Goal: Information Seeking & Learning: Learn about a topic

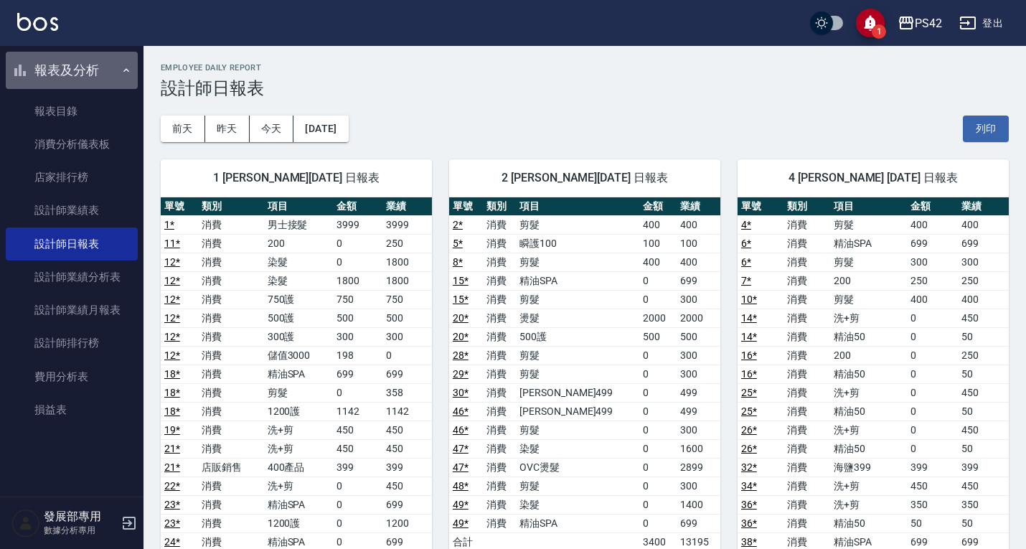
click at [80, 85] on button "報表及分析" at bounding box center [72, 70] width 132 height 37
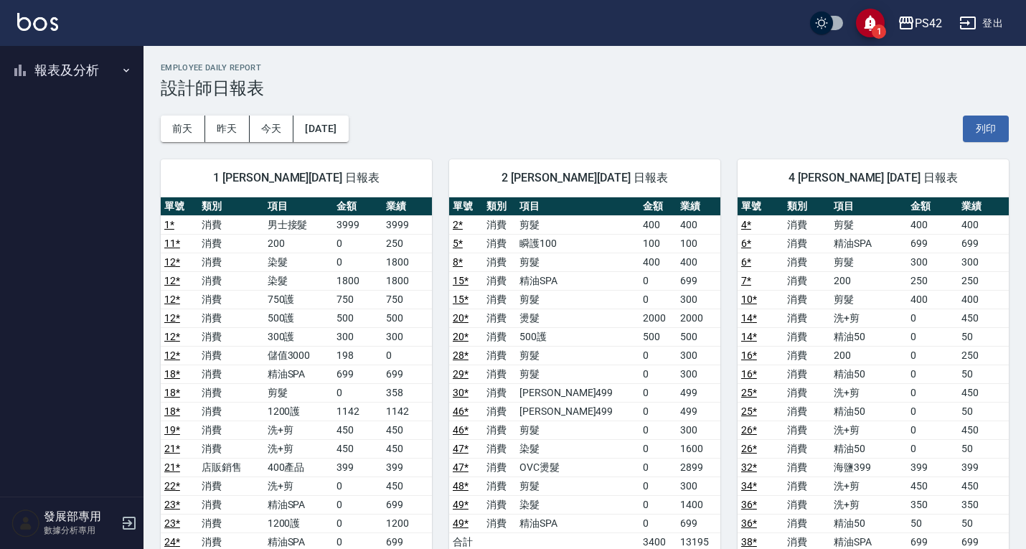
click at [75, 79] on button "報表及分析" at bounding box center [72, 70] width 132 height 37
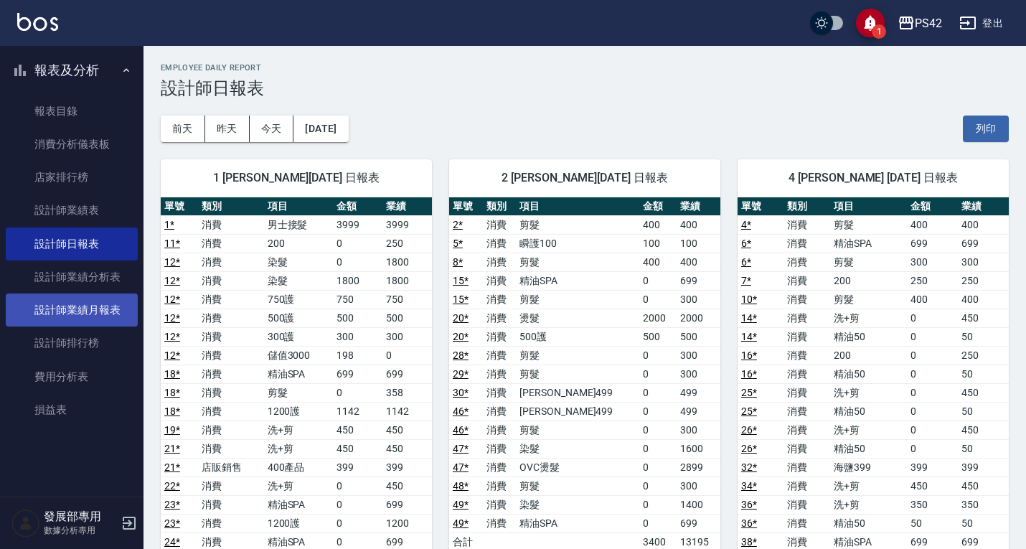
click at [89, 301] on link "設計師業績月報表" at bounding box center [72, 309] width 132 height 33
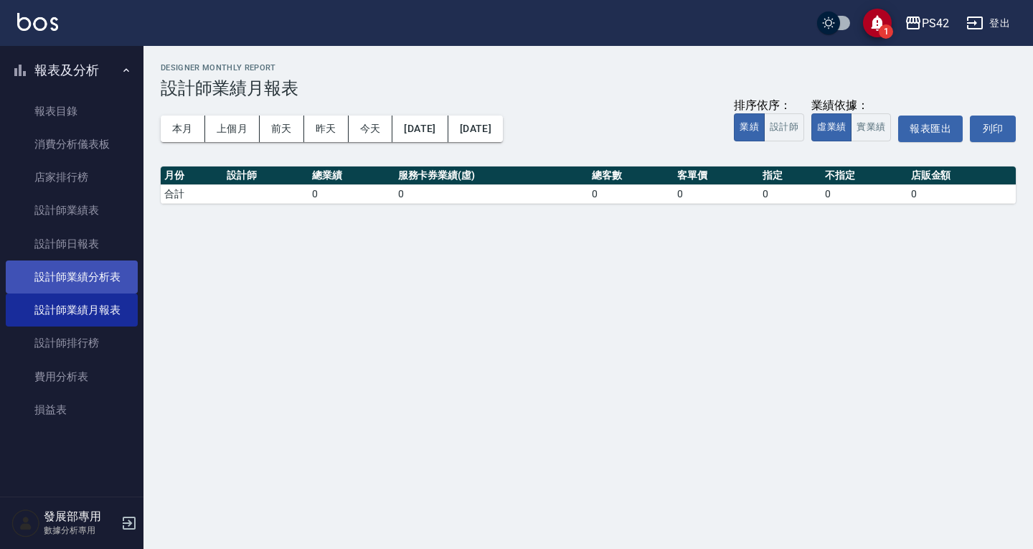
click at [58, 276] on link "設計師業績分析表" at bounding box center [72, 276] width 132 height 33
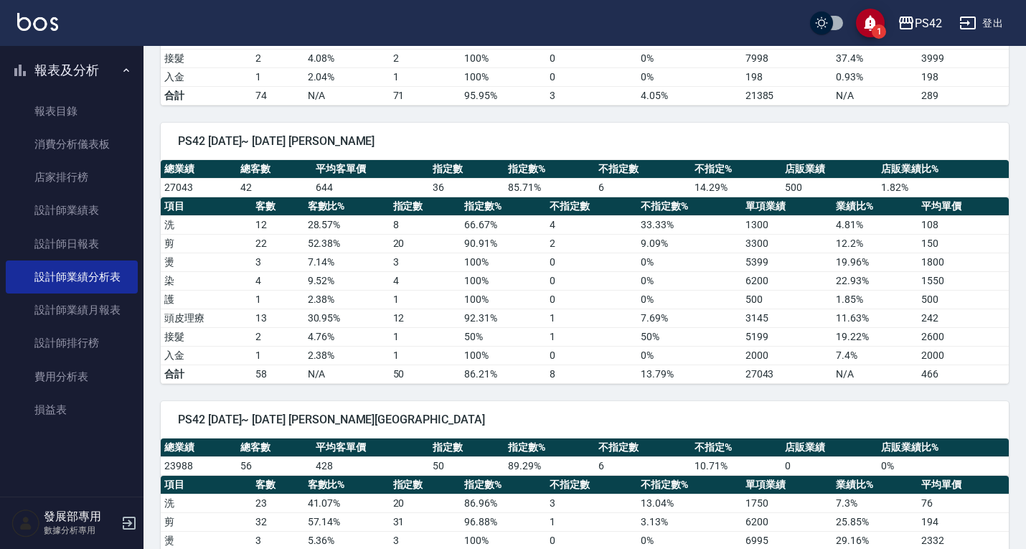
scroll to position [72, 0]
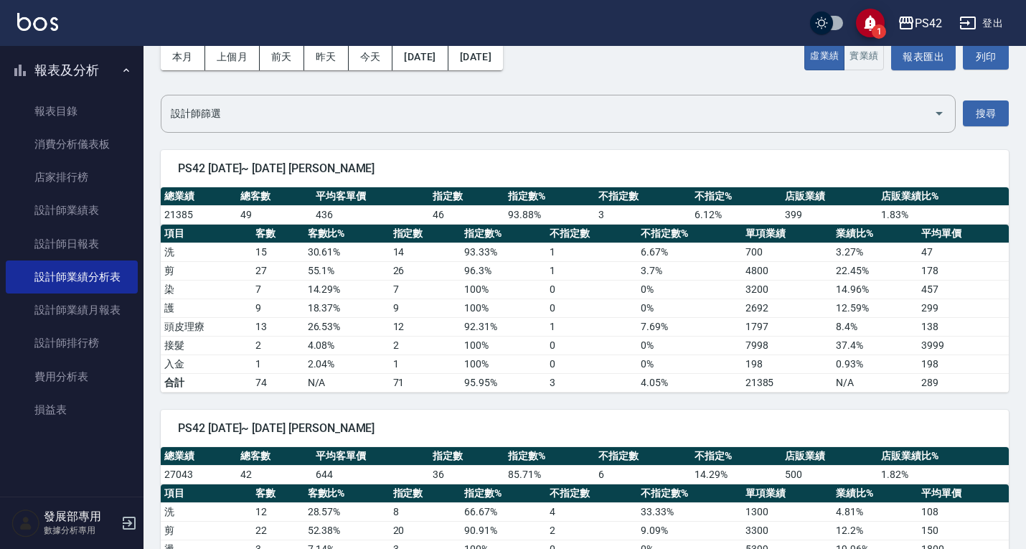
click at [28, 19] on img at bounding box center [37, 22] width 41 height 18
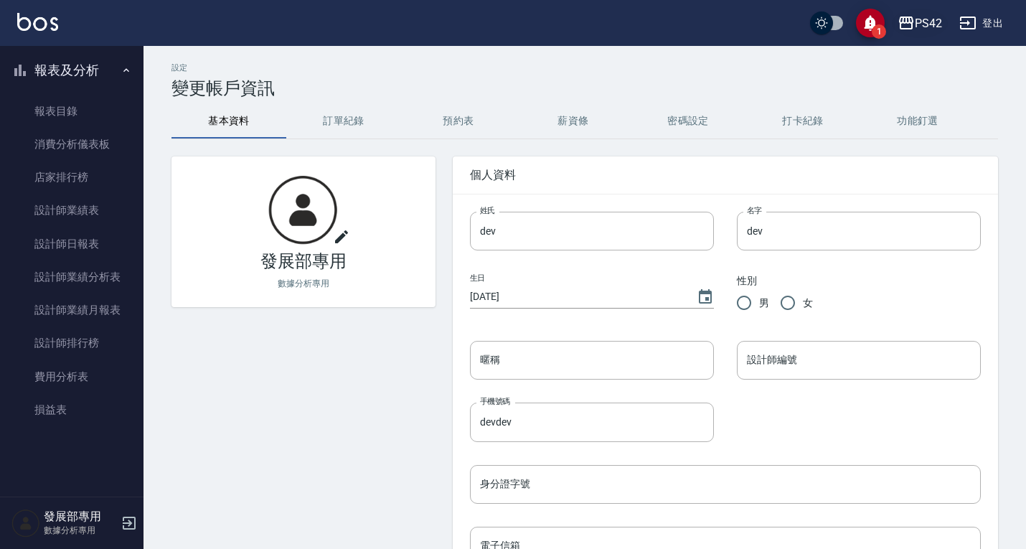
click at [920, 16] on div "PS42" at bounding box center [927, 23] width 27 height 18
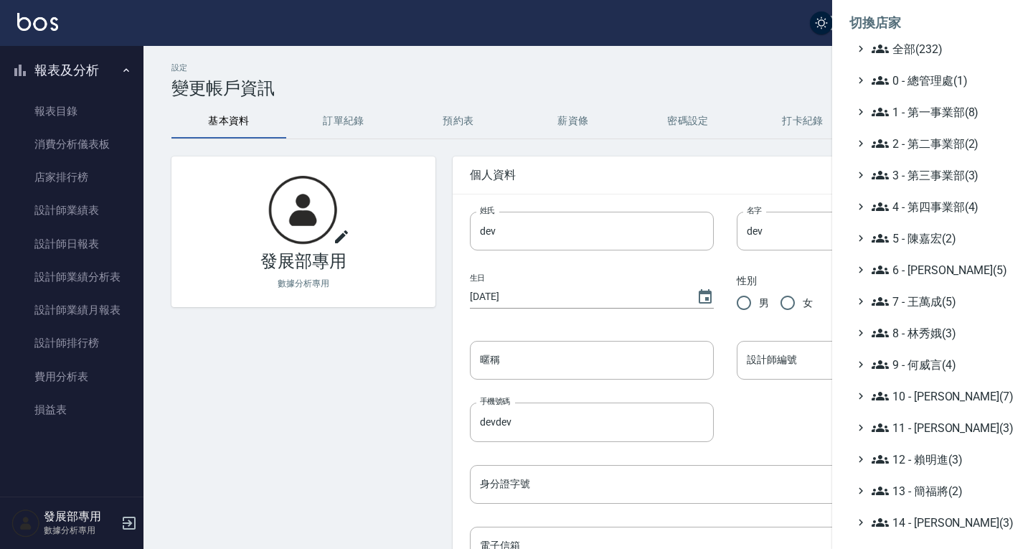
click at [706, 56] on div at bounding box center [516, 274] width 1033 height 549
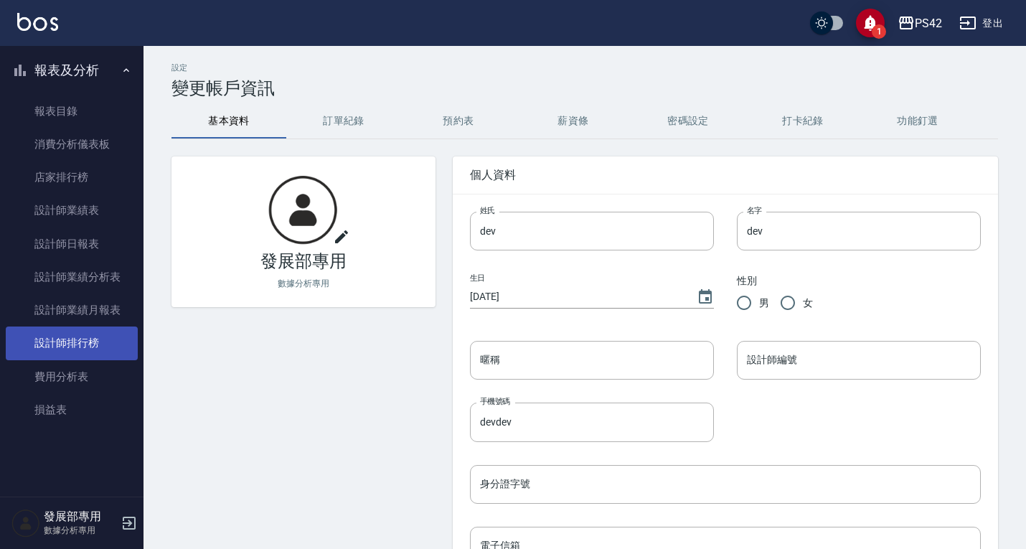
click at [93, 345] on link "設計師排行榜" at bounding box center [72, 342] width 132 height 33
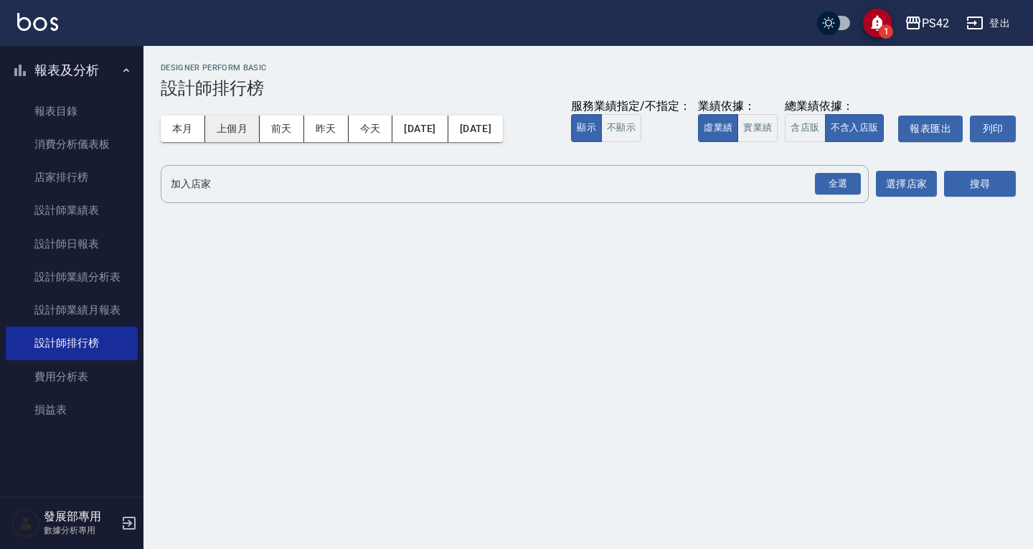
click at [241, 123] on button "上個月" at bounding box center [232, 128] width 55 height 27
click at [828, 192] on div "全選" at bounding box center [838, 184] width 46 height 22
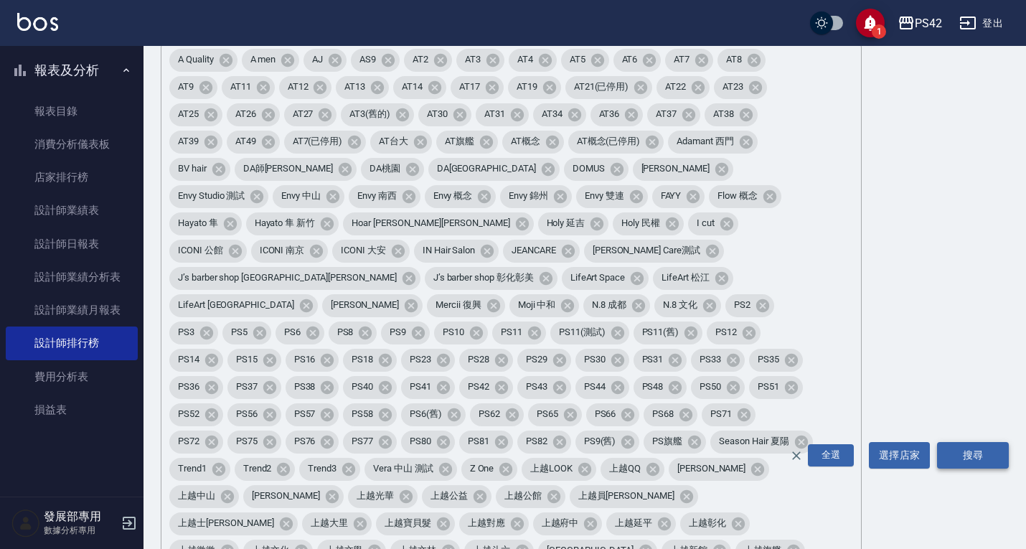
scroll to position [126, 0]
click at [973, 441] on button "搜尋" at bounding box center [973, 454] width 72 height 27
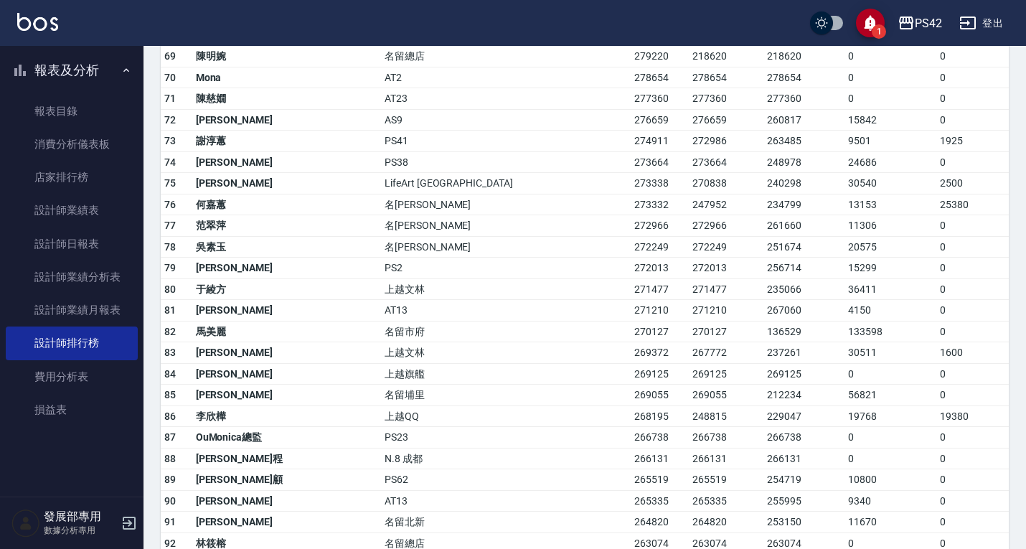
scroll to position [2510, 0]
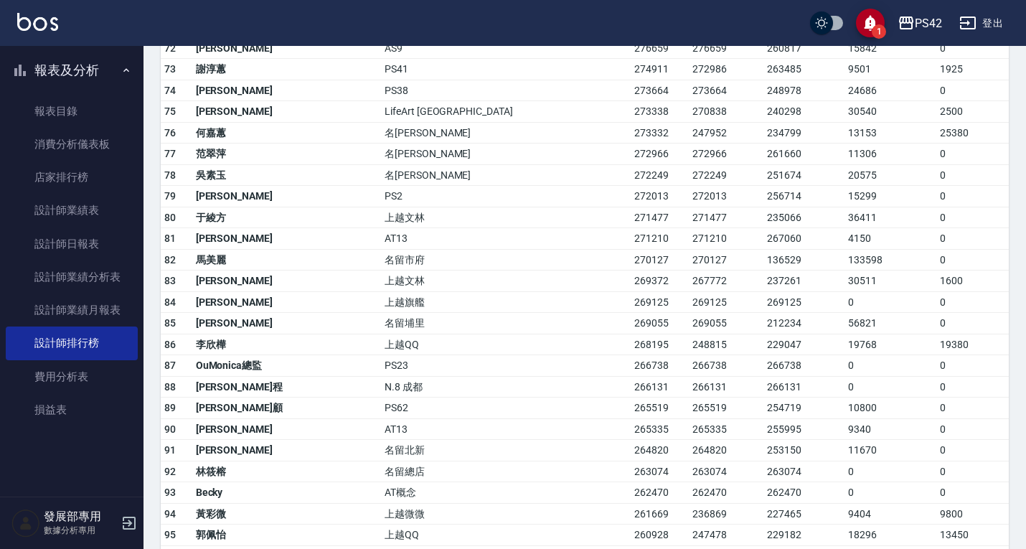
drag, startPoint x: 384, startPoint y: 263, endPoint x: 359, endPoint y: 273, distance: 27.3
click at [381, 334] on td "上越QQ" at bounding box center [506, 345] width 250 height 22
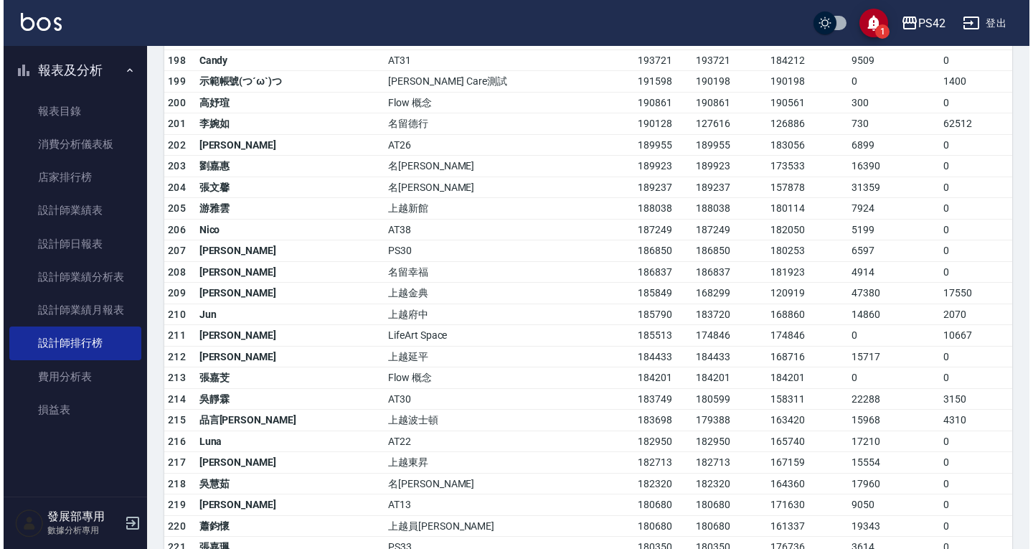
scroll to position [5236, 0]
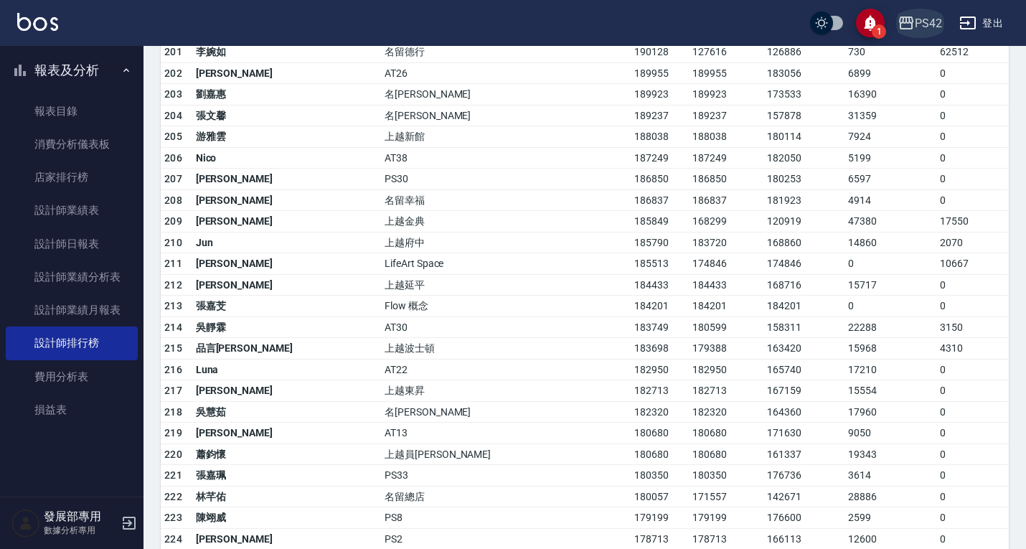
click at [920, 9] on button "PS42" at bounding box center [920, 23] width 56 height 29
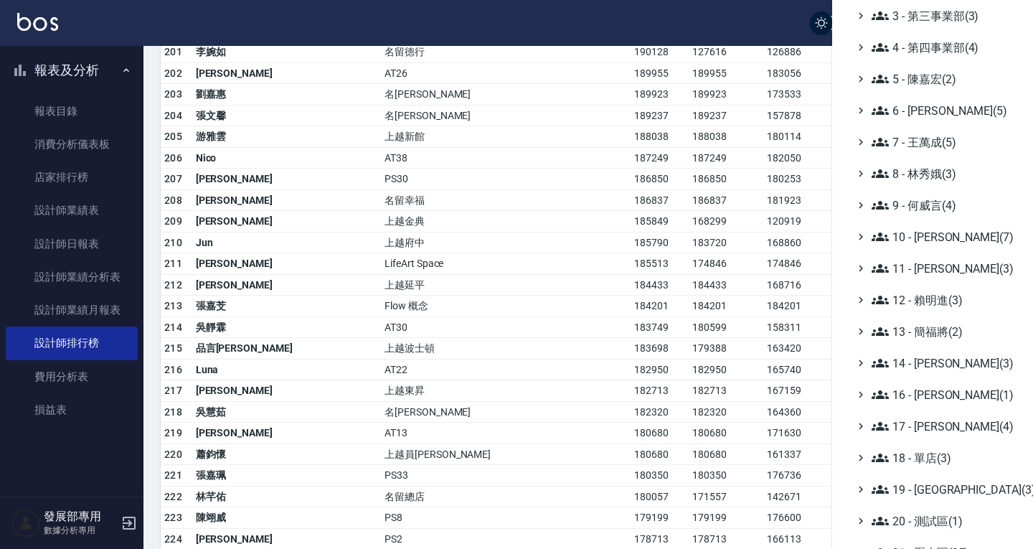
scroll to position [159, 0]
click at [929, 232] on span "10 - [PERSON_NAME](7)" at bounding box center [940, 237] width 138 height 17
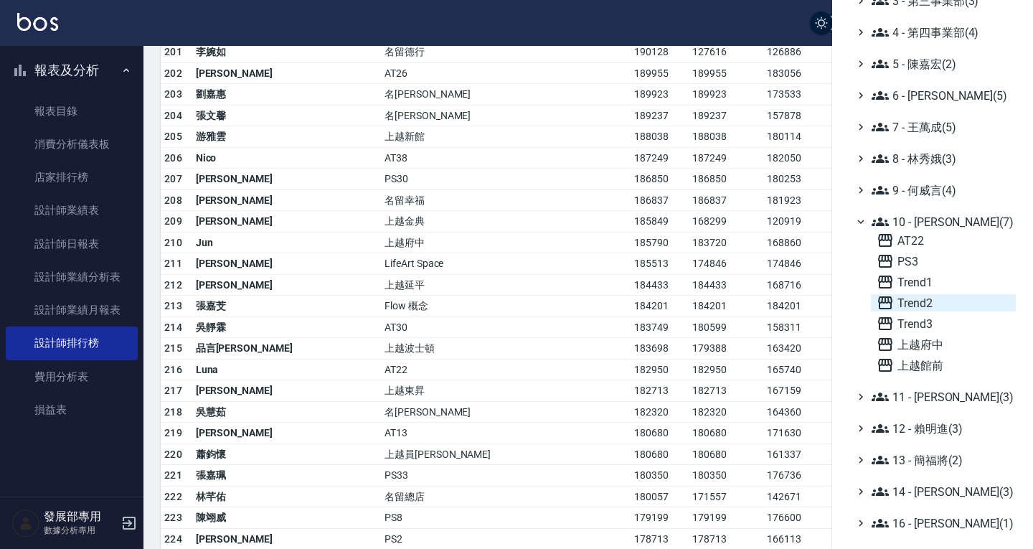
scroll to position [179, 0]
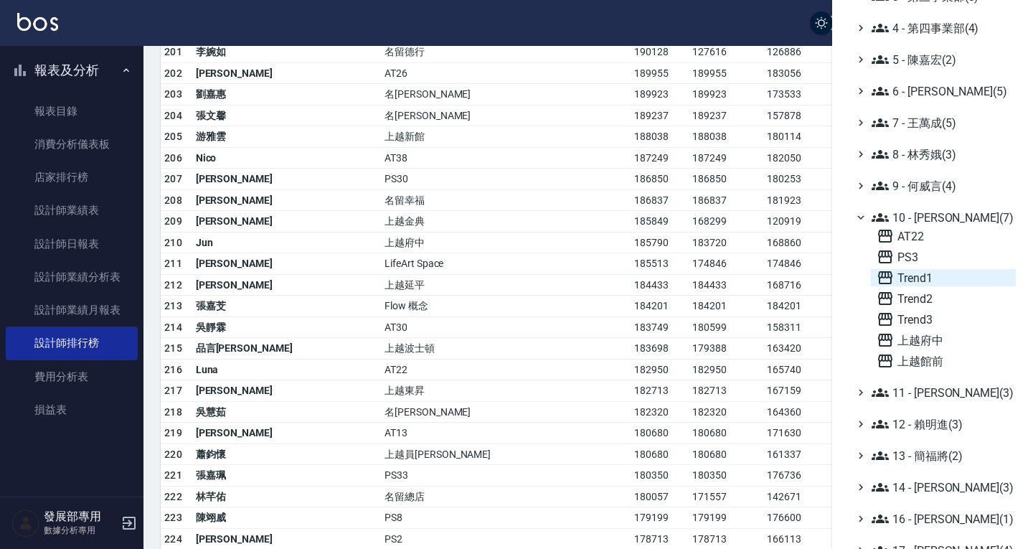
click at [922, 282] on span "Trend1" at bounding box center [942, 277] width 133 height 17
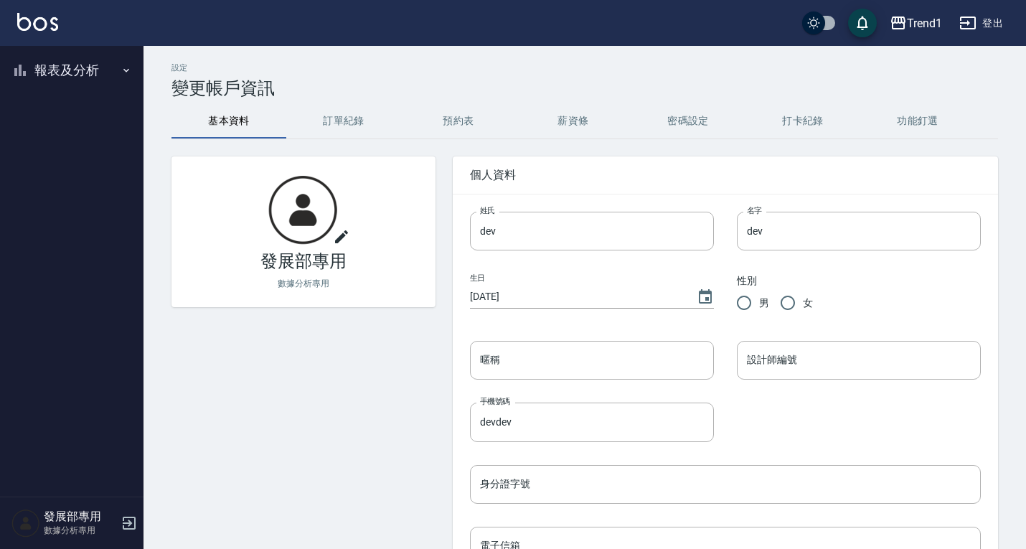
click at [65, 62] on button "報表及分析" at bounding box center [72, 70] width 132 height 37
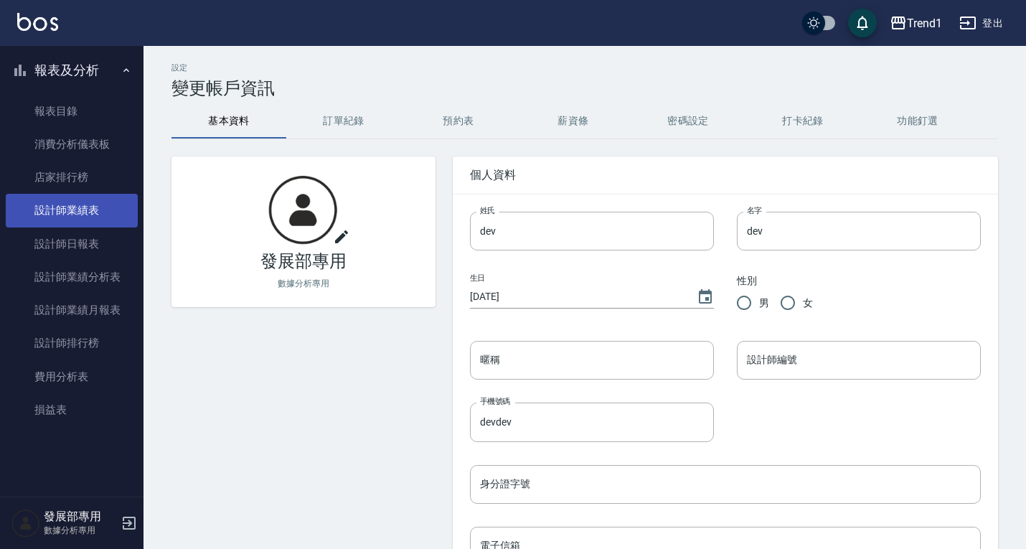
click at [90, 213] on link "設計師業績表" at bounding box center [72, 210] width 132 height 33
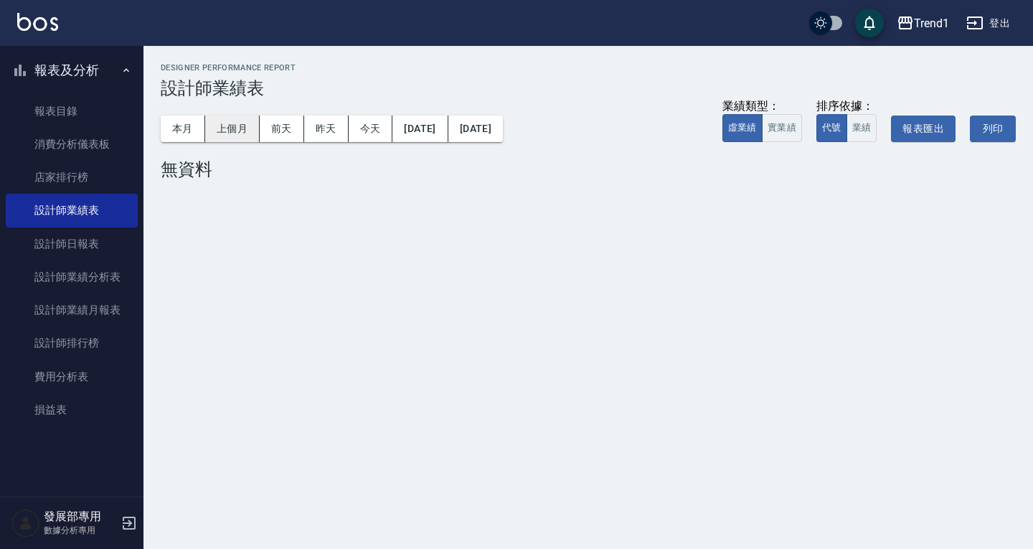
click at [224, 131] on button "上個月" at bounding box center [232, 128] width 55 height 27
click at [908, 27] on icon "button" at bounding box center [905, 22] width 17 height 17
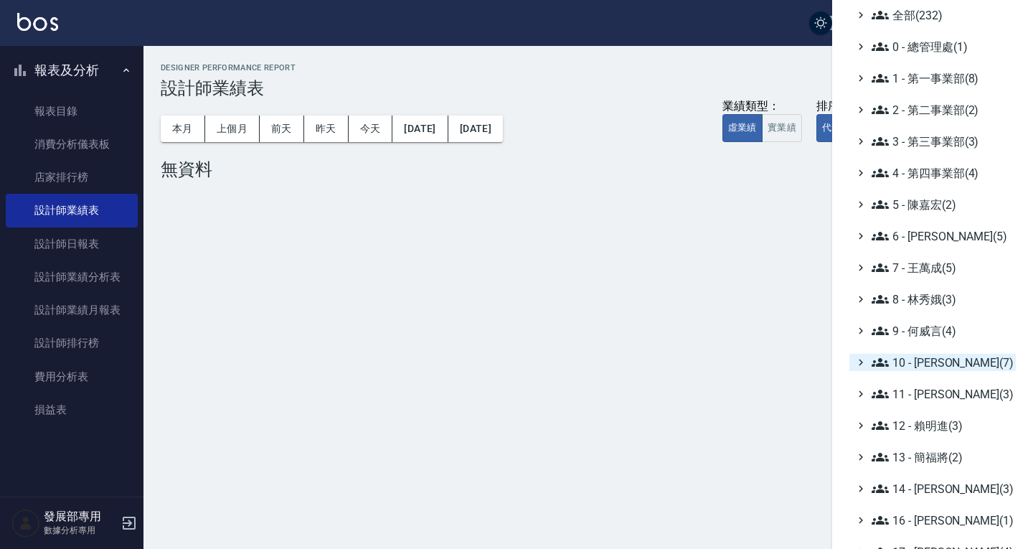
scroll to position [34, 0]
click at [887, 358] on icon at bounding box center [879, 361] width 17 height 17
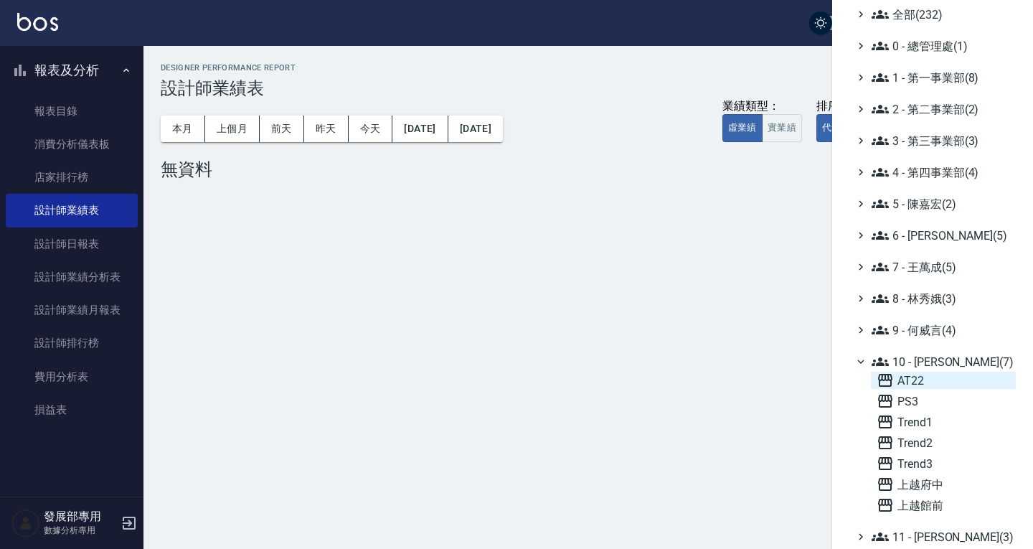
click at [924, 378] on span "AT22" at bounding box center [942, 380] width 133 height 17
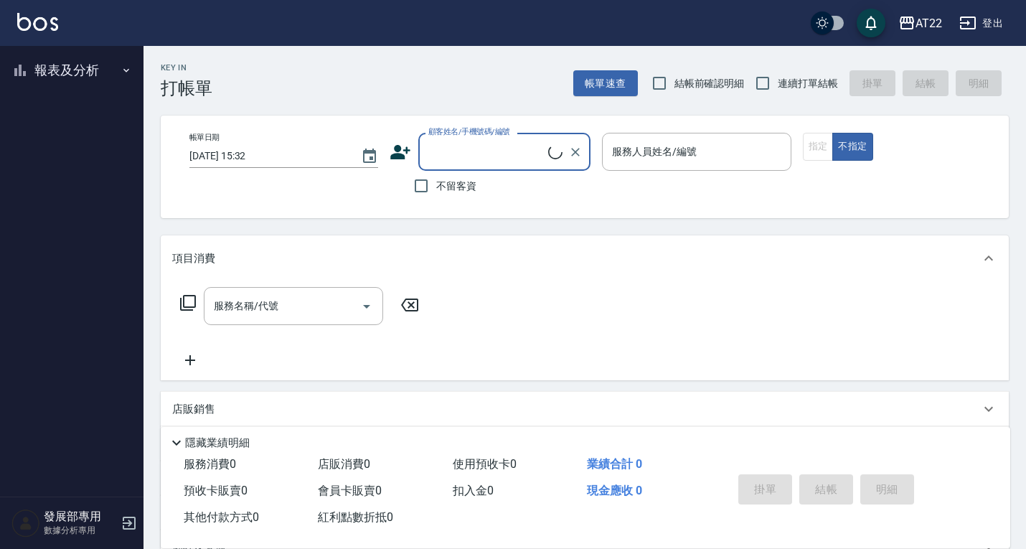
click at [66, 68] on button "報表及分析" at bounding box center [72, 70] width 132 height 37
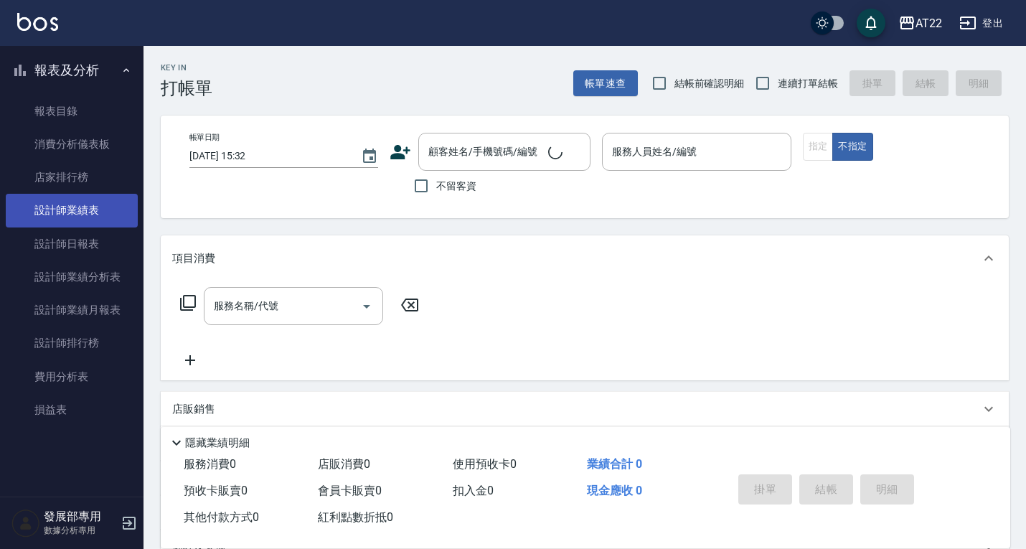
click at [88, 212] on link "設計師業績表" at bounding box center [72, 210] width 132 height 33
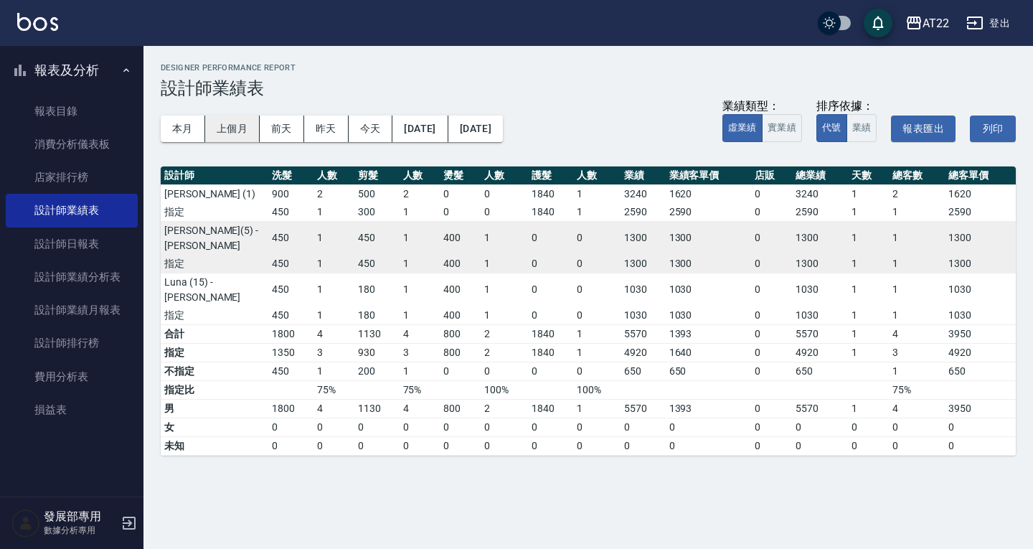
click at [224, 131] on button "上個月" at bounding box center [232, 128] width 55 height 27
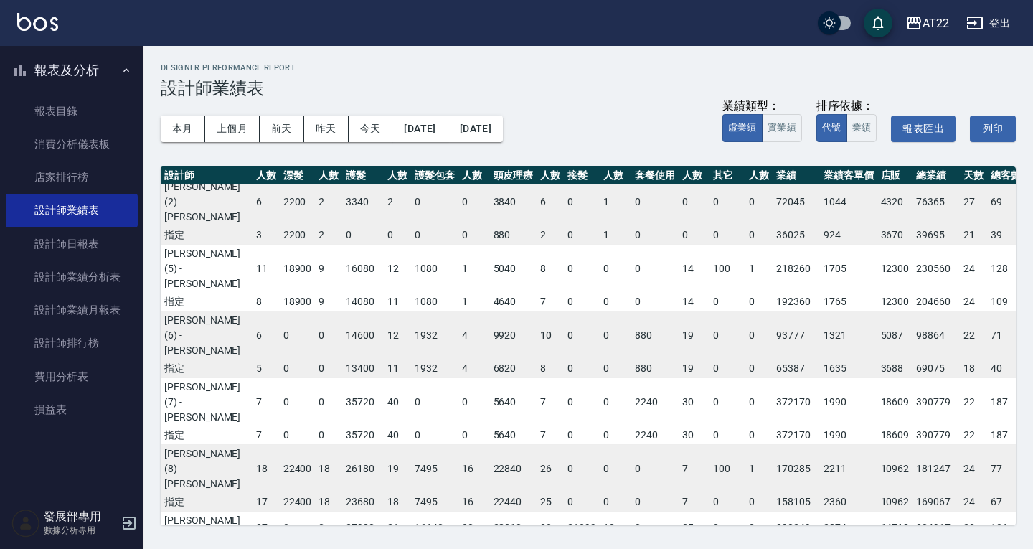
scroll to position [62, 251]
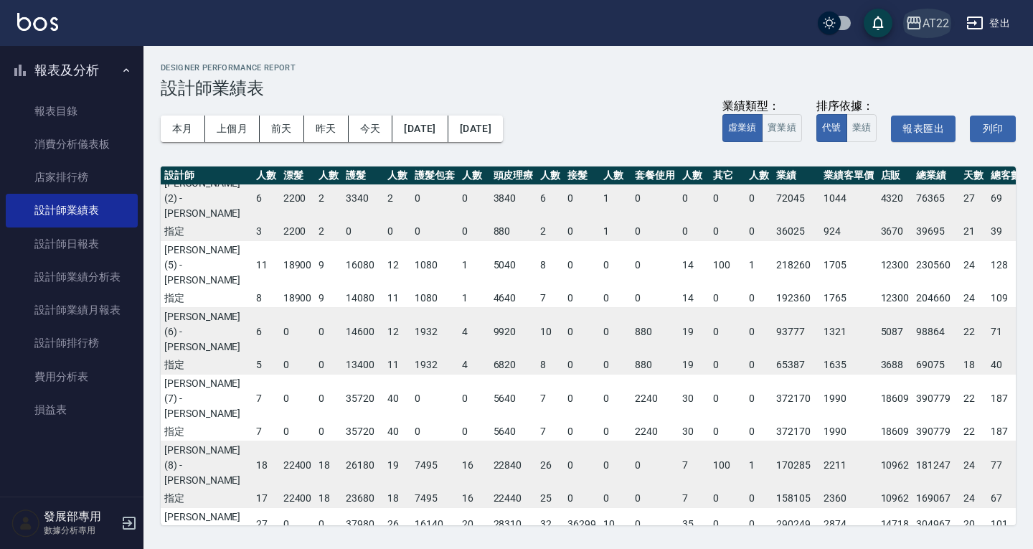
click at [938, 19] on div "AT22" at bounding box center [935, 23] width 27 height 18
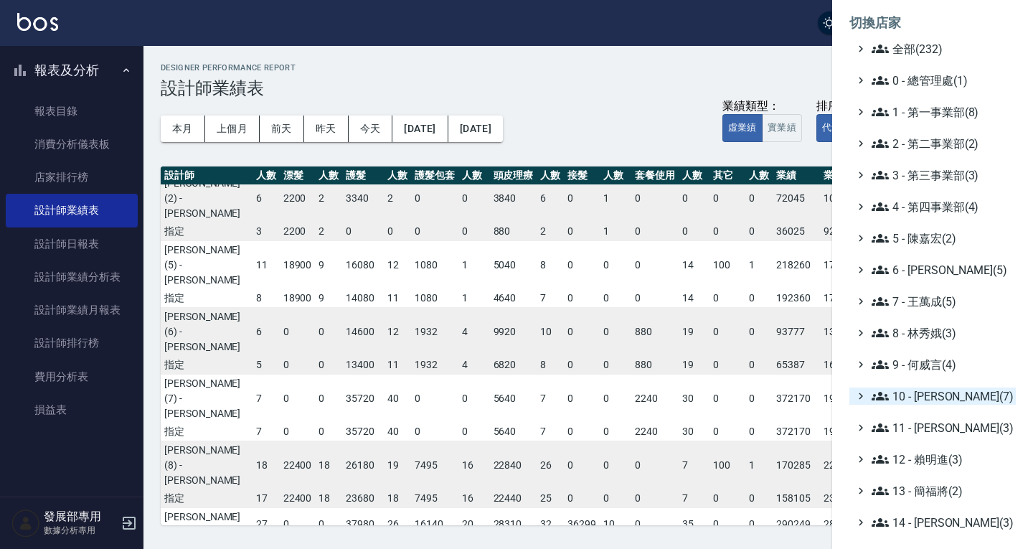
click at [932, 394] on span "10 - [PERSON_NAME](7)" at bounding box center [940, 395] width 138 height 17
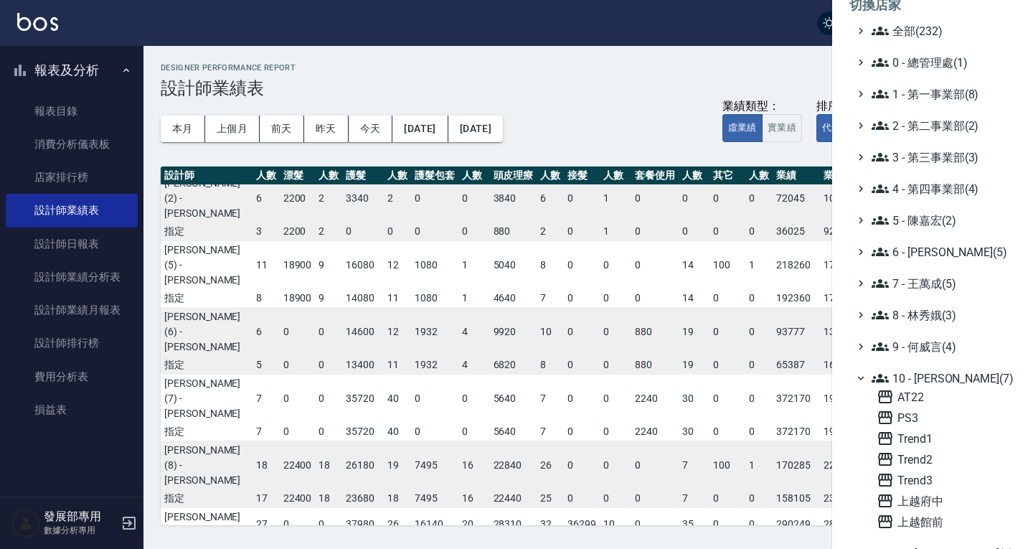
scroll to position [19, 0]
click at [942, 516] on span "上越館前" at bounding box center [942, 520] width 133 height 17
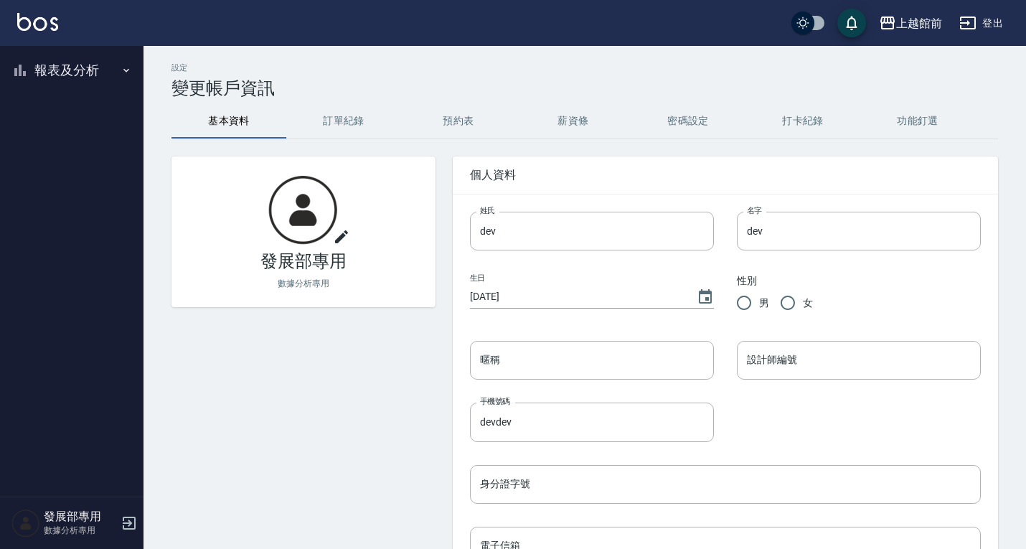
click at [67, 64] on button "報表及分析" at bounding box center [72, 70] width 132 height 37
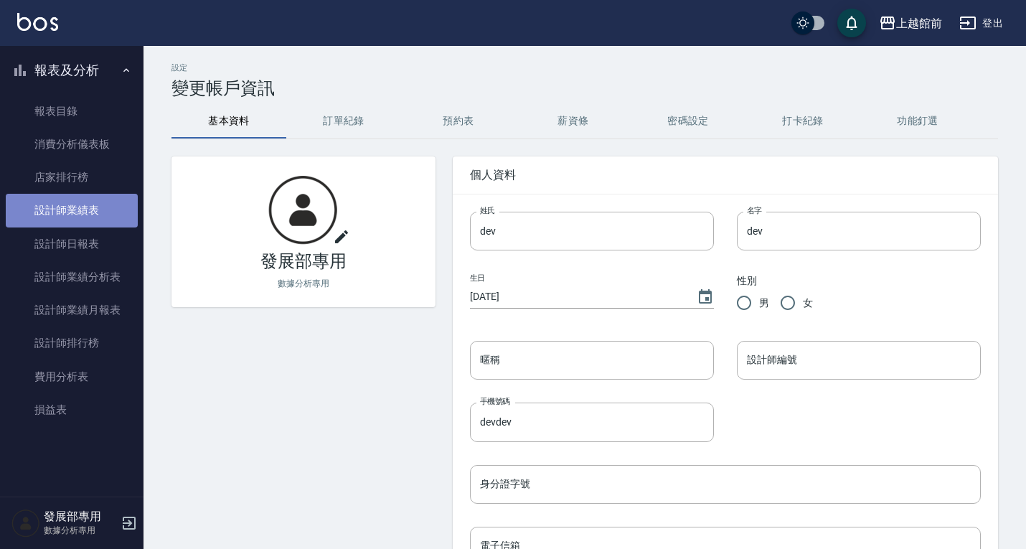
click at [80, 207] on link "設計師業績表" at bounding box center [72, 210] width 132 height 33
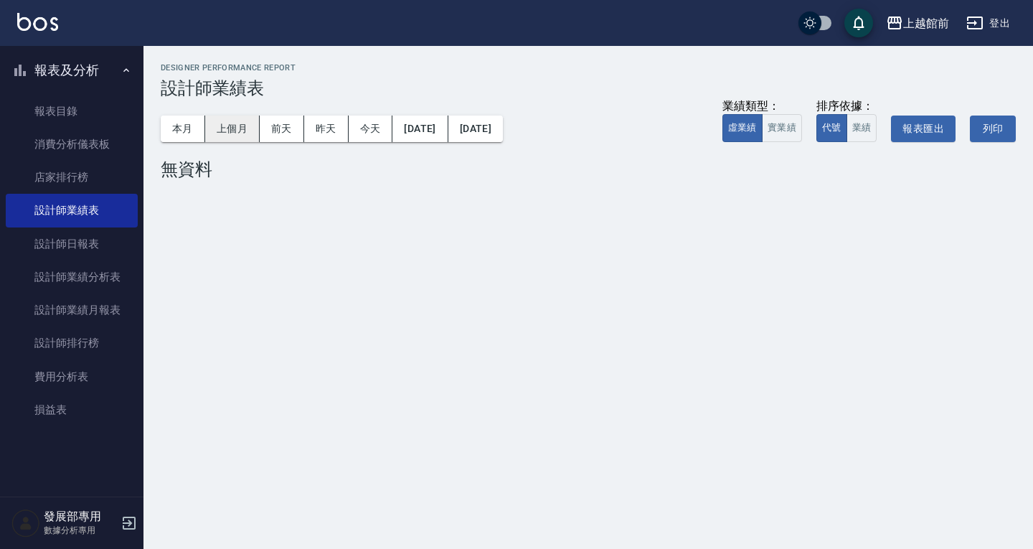
click at [219, 126] on button "上個月" at bounding box center [232, 128] width 55 height 27
click at [181, 128] on button "本月" at bounding box center [183, 128] width 44 height 27
click at [947, 26] on div "上越館前" at bounding box center [926, 23] width 46 height 18
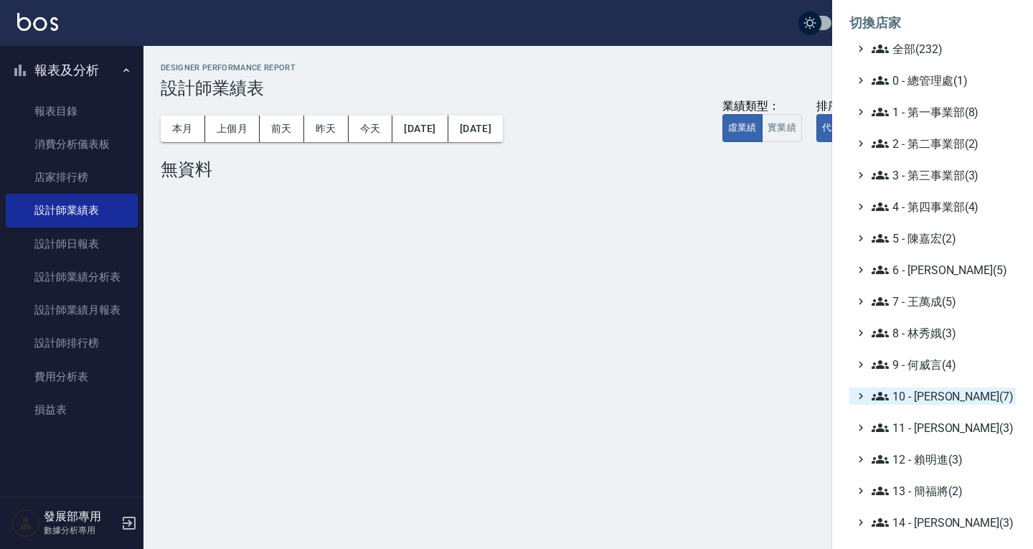
click at [937, 393] on span "10 - [PERSON_NAME](7)" at bounding box center [940, 395] width 138 height 17
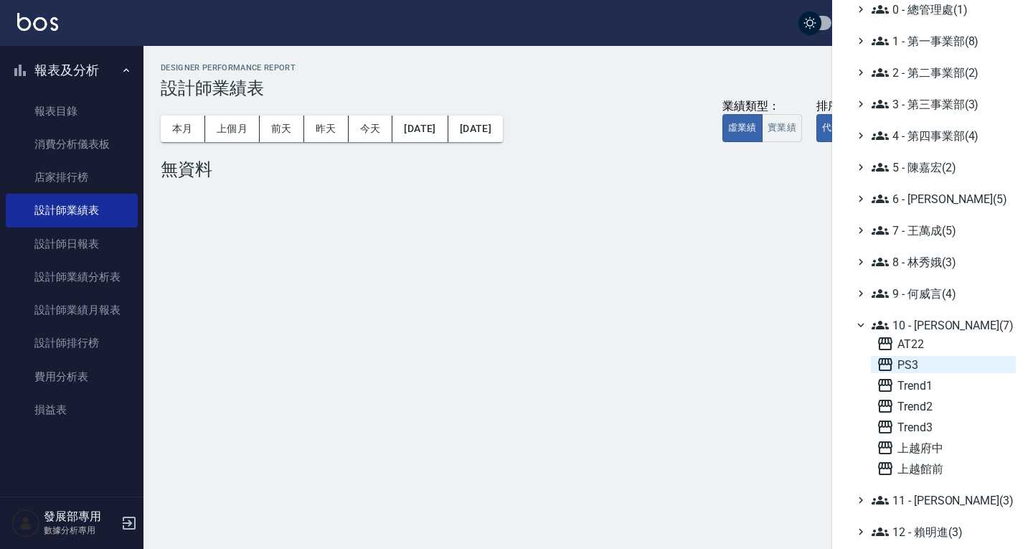
scroll to position [72, 0]
drag, startPoint x: 737, startPoint y: 347, endPoint x: 732, endPoint y: 331, distance: 16.6
click at [734, 343] on div at bounding box center [516, 274] width 1033 height 549
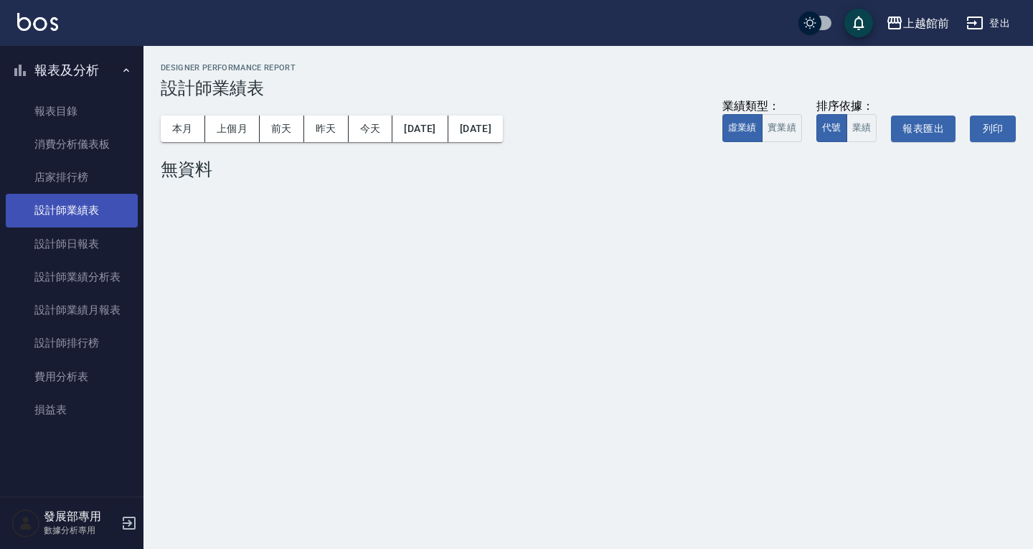
click at [93, 201] on link "設計師業績表" at bounding box center [72, 210] width 132 height 33
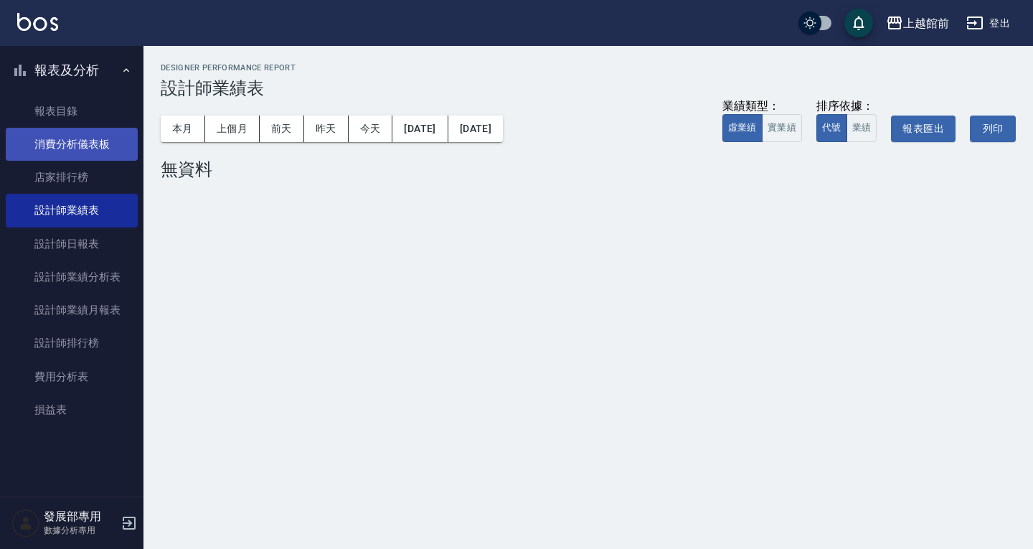
click at [92, 158] on link "消費分析儀表板" at bounding box center [72, 144] width 132 height 33
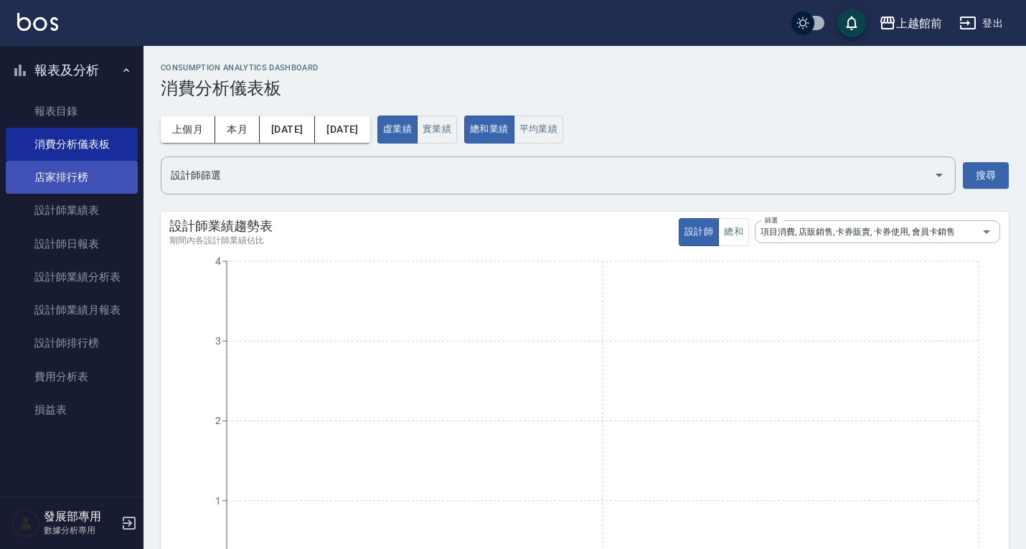
click at [85, 177] on link "店家排行榜" at bounding box center [72, 177] width 132 height 33
